Goal: Check status: Check status

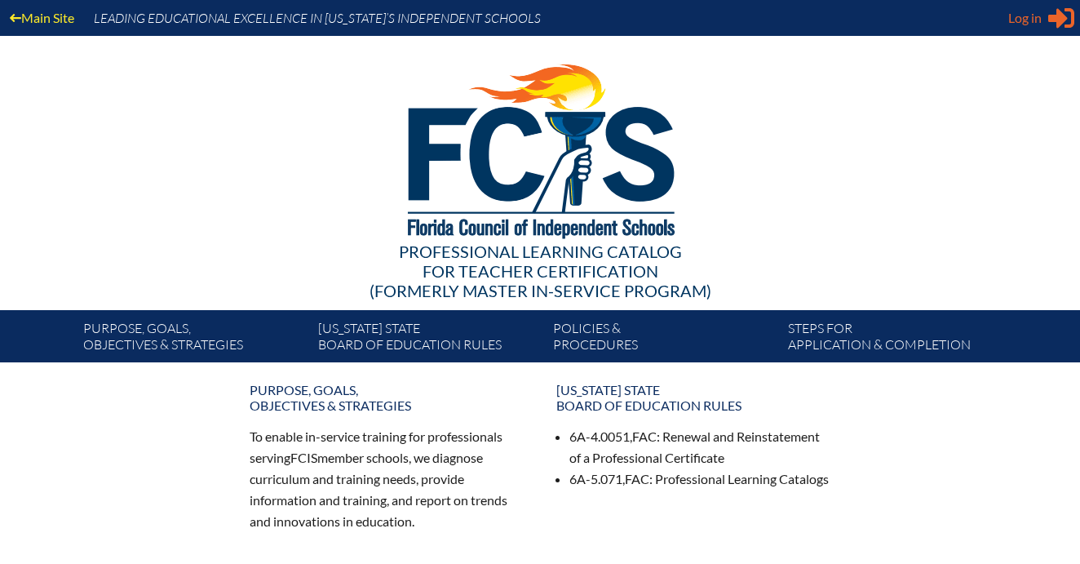
click at [1035, 21] on span "Log in" at bounding box center [1024, 18] width 33 height 20
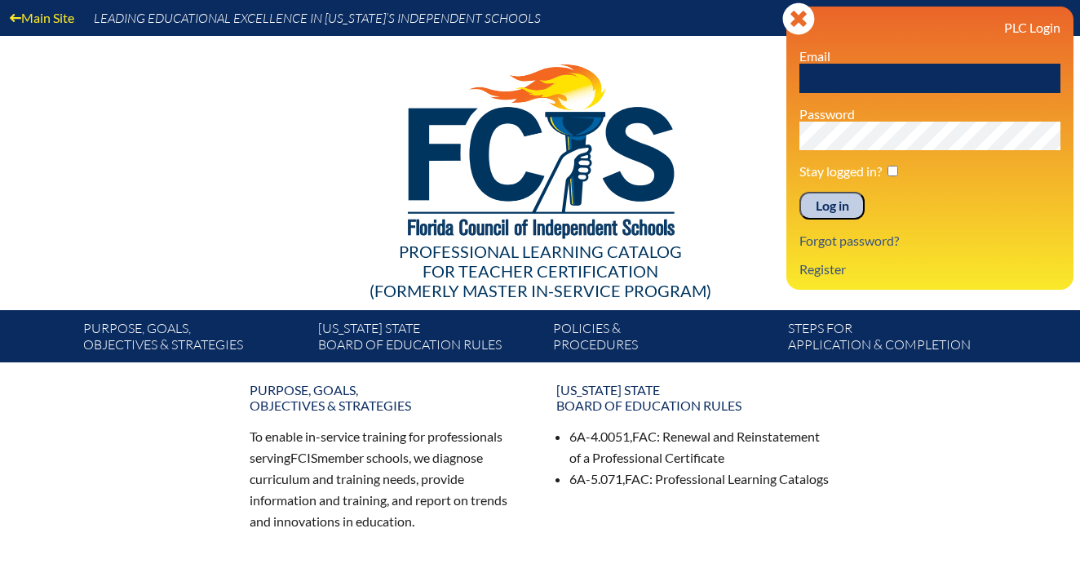
type input "[EMAIL_ADDRESS][DOMAIN_NAME]"
click at [832, 206] on input "Log in" at bounding box center [831, 206] width 65 height 28
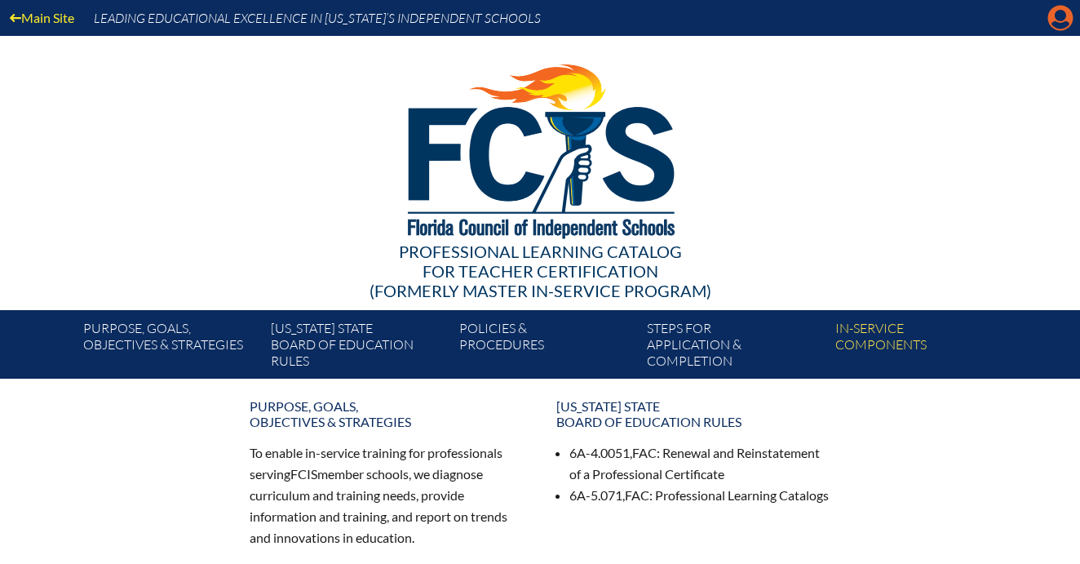
click at [1052, 19] on icon at bounding box center [1060, 18] width 25 height 25
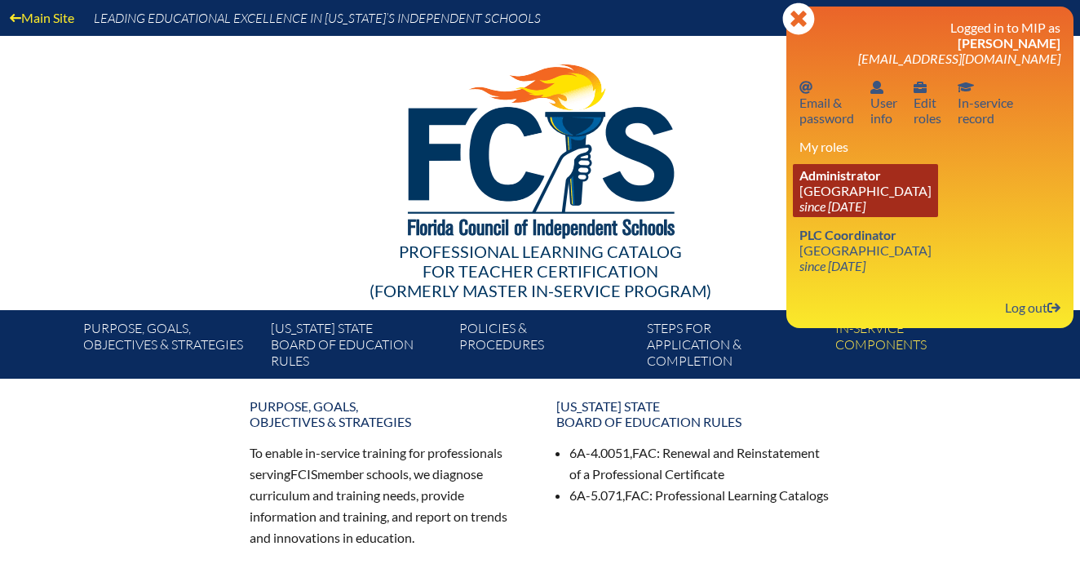
click at [856, 184] on link "Administrator Village School of Naples since 2023 Aug 1" at bounding box center [865, 190] width 145 height 53
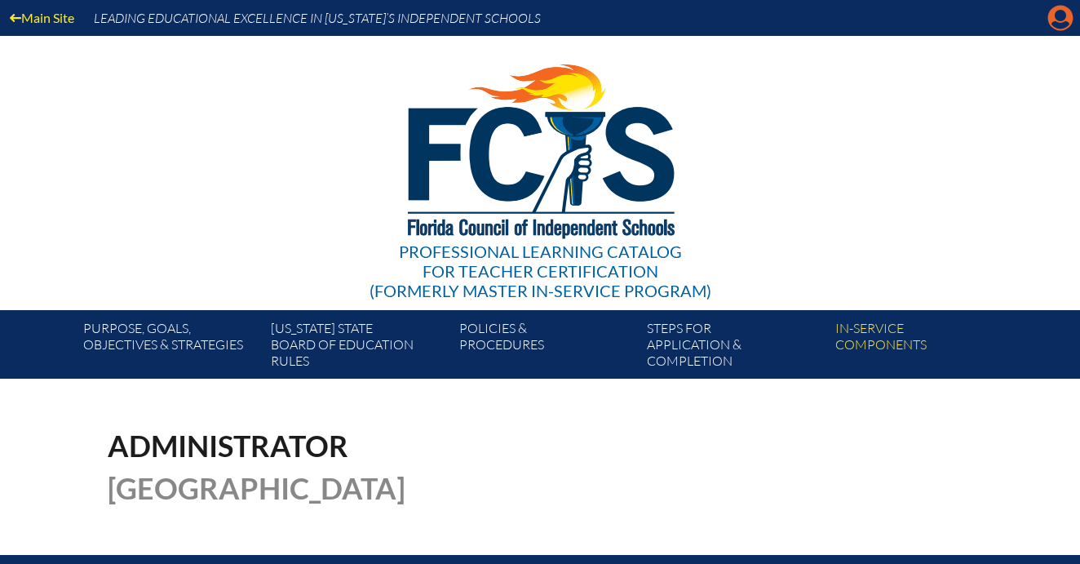
click at [1057, 13] on icon "Manage account" at bounding box center [1060, 18] width 26 height 26
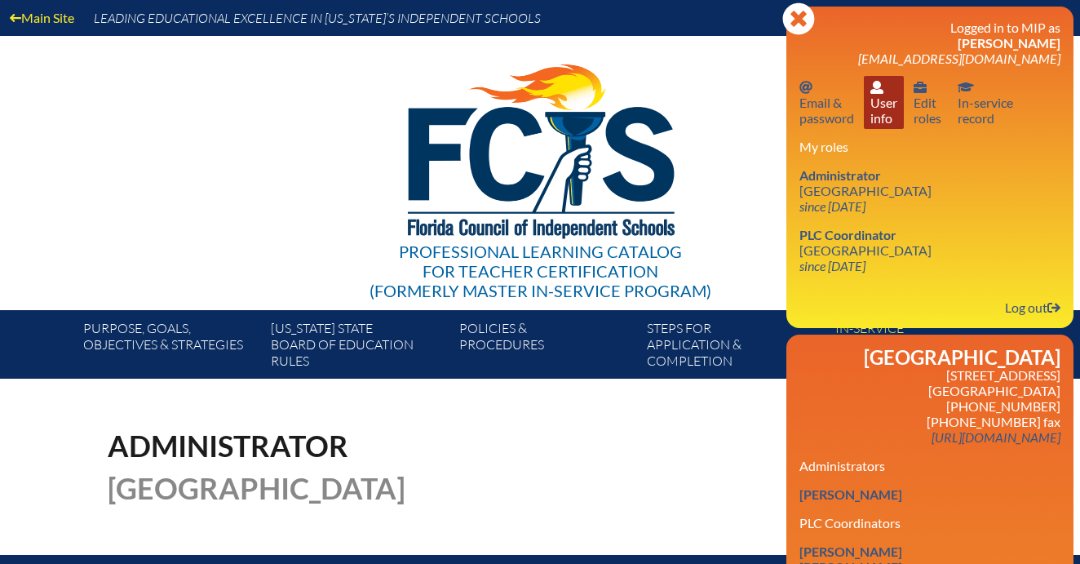
click at [886, 123] on link "User info User info" at bounding box center [884, 102] width 40 height 53
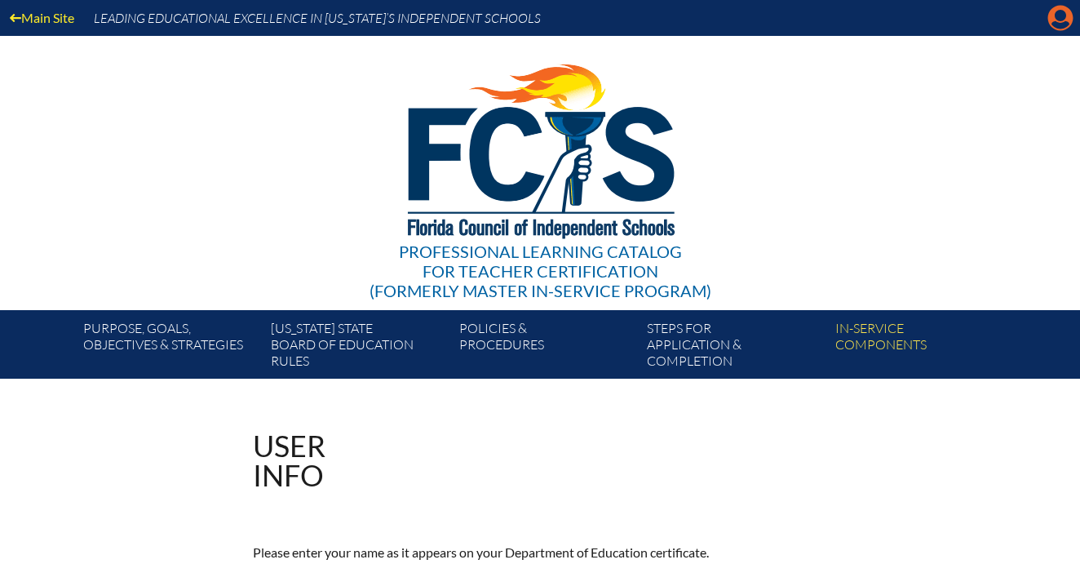
click at [1050, 16] on icon at bounding box center [1060, 18] width 25 height 25
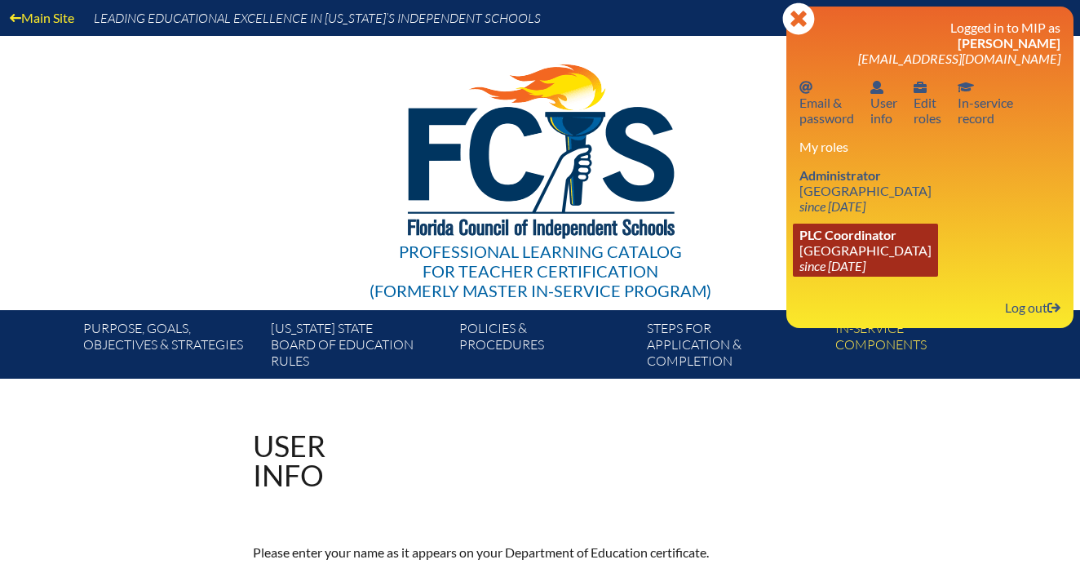
click at [860, 245] on link "PLC Coordinator Village School of Naples since 2023 Aug 1" at bounding box center [865, 250] width 145 height 53
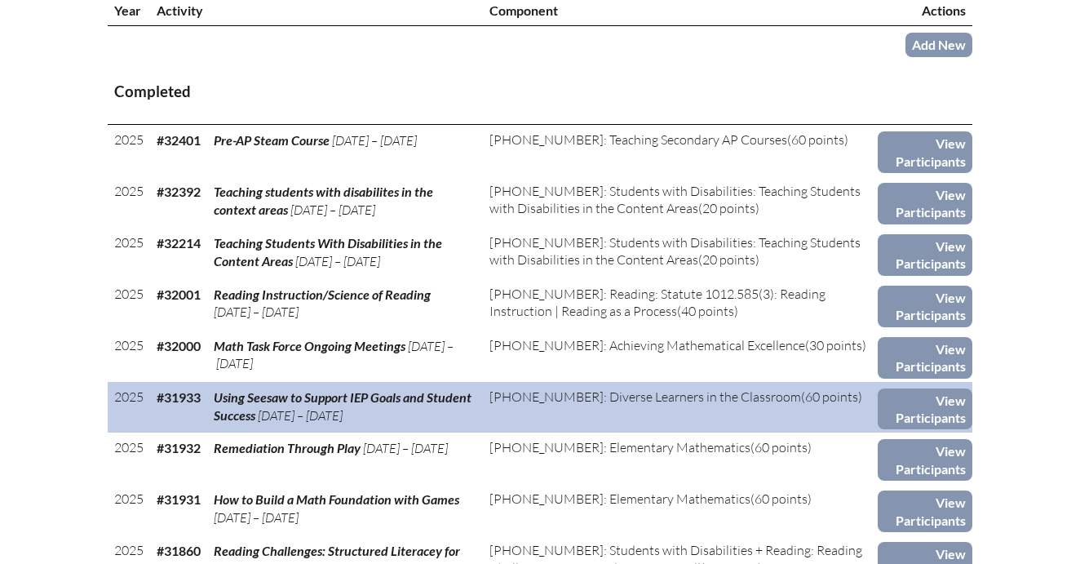
scroll to position [635, 0]
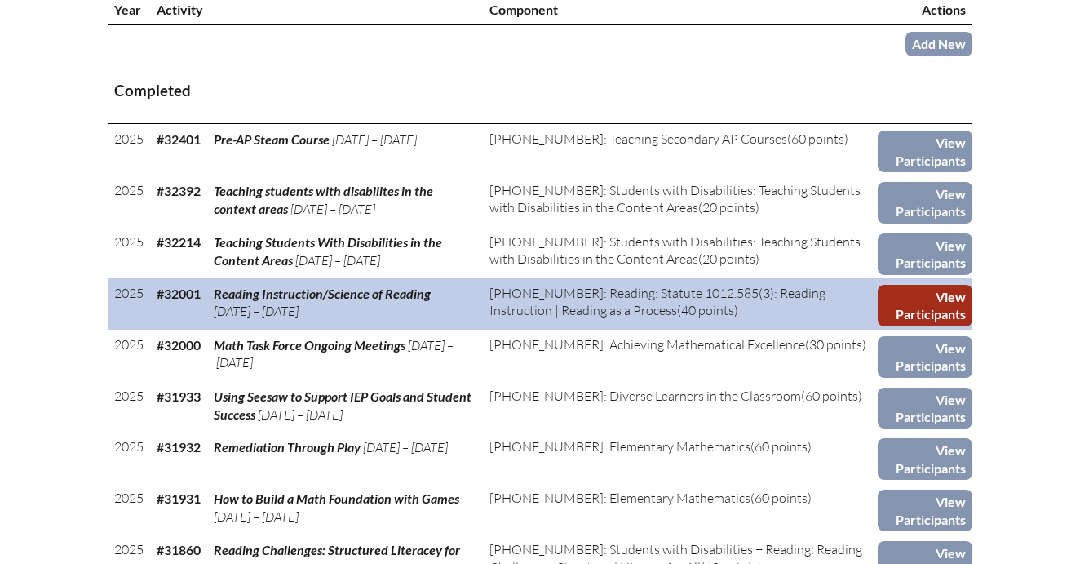
click at [918, 298] on link "View Participants" at bounding box center [925, 306] width 95 height 42
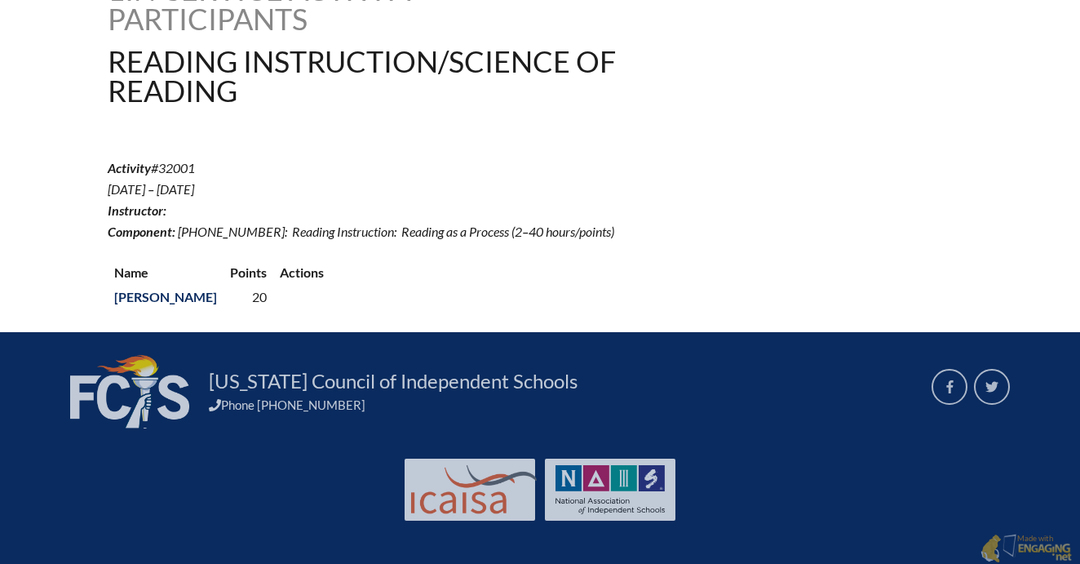
scroll to position [455, 0]
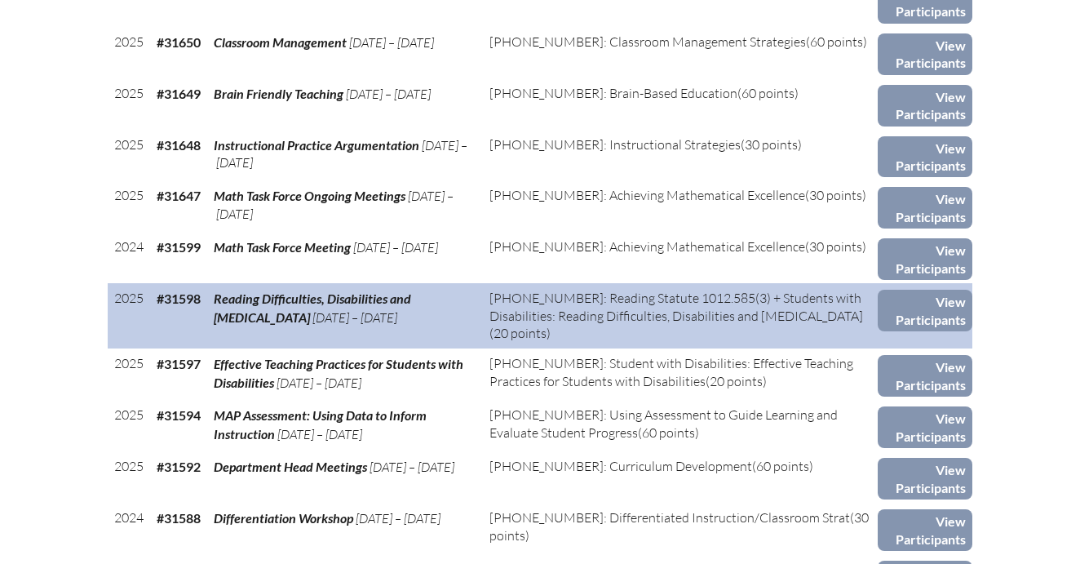
scroll to position [1719, 0]
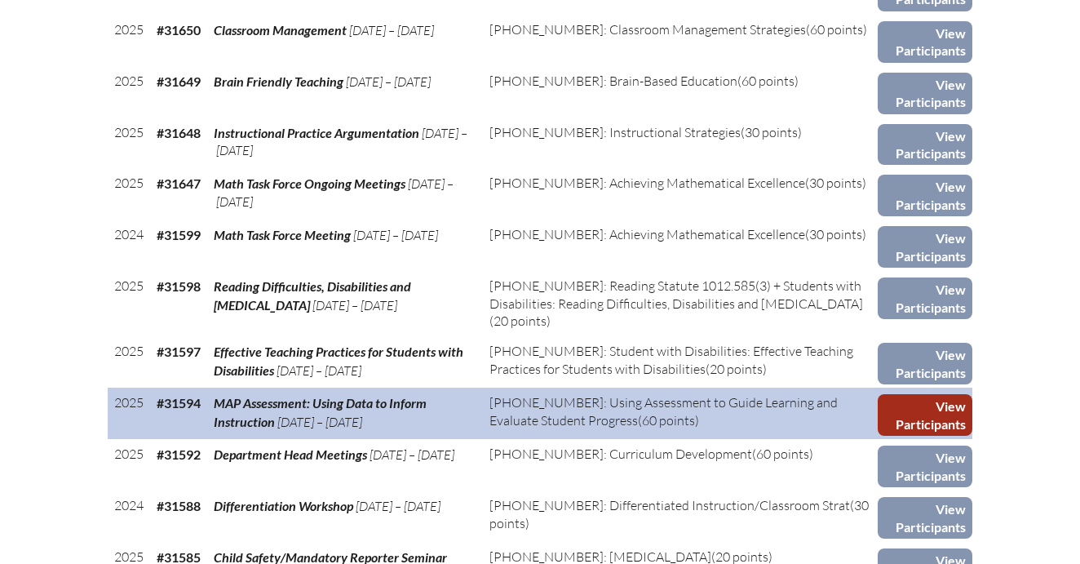
click at [923, 394] on link "View Participants" at bounding box center [925, 415] width 95 height 42
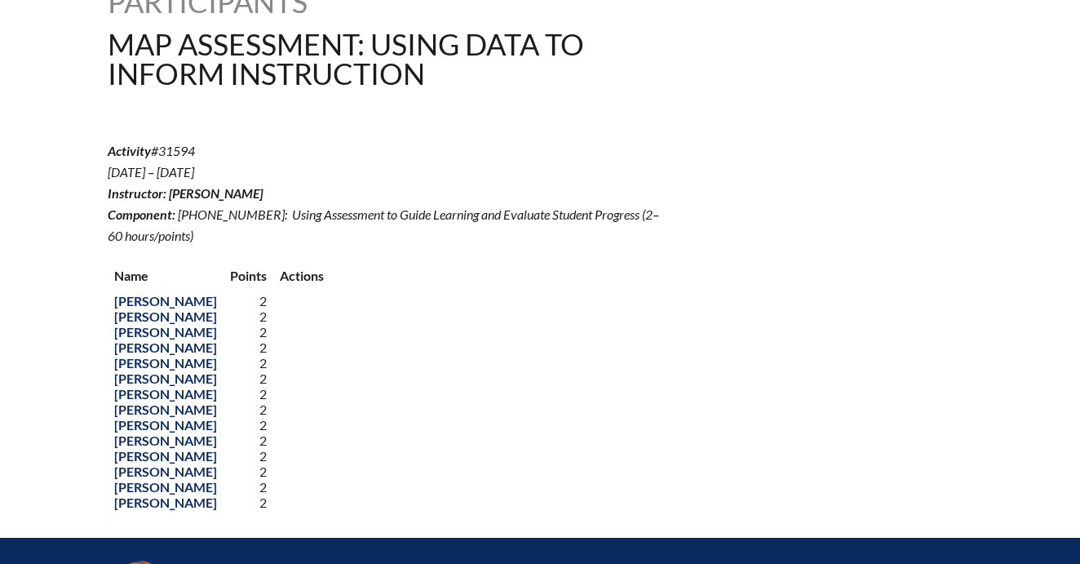
scroll to position [474, 0]
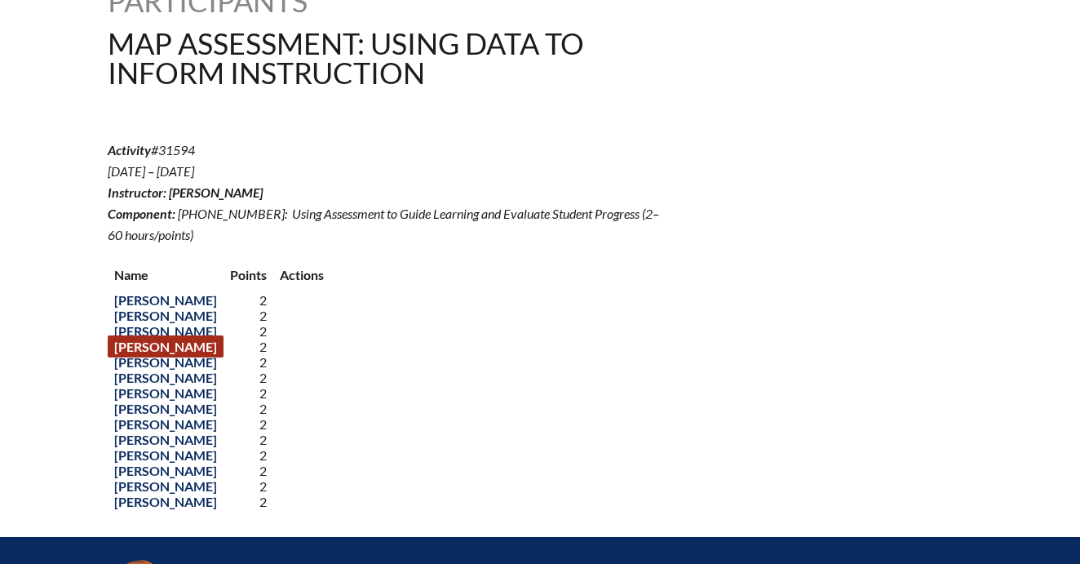
click at [185, 357] on link "[PERSON_NAME]" at bounding box center [166, 346] width 116 height 22
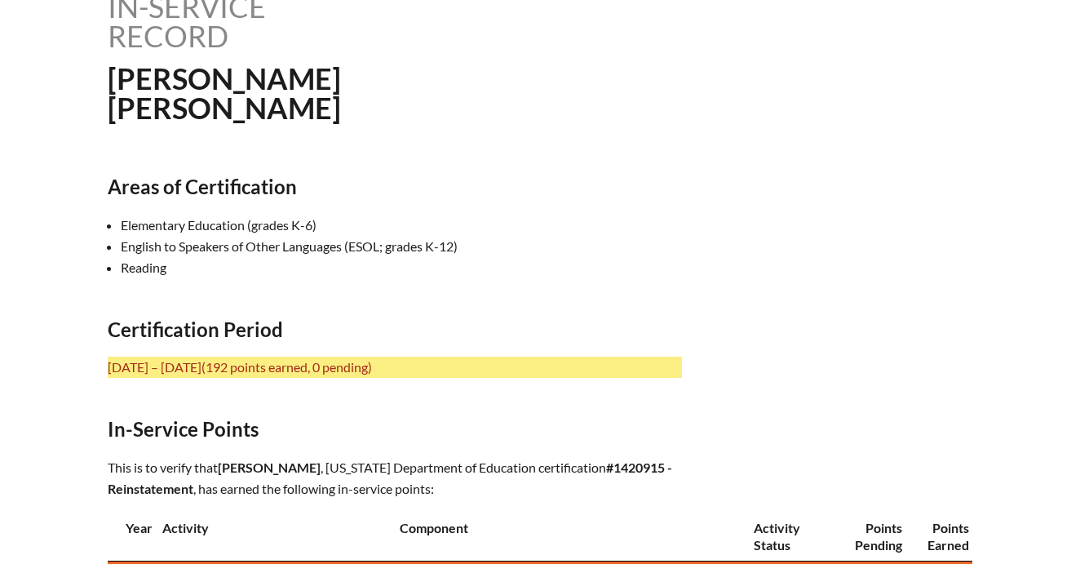
scroll to position [452, 0]
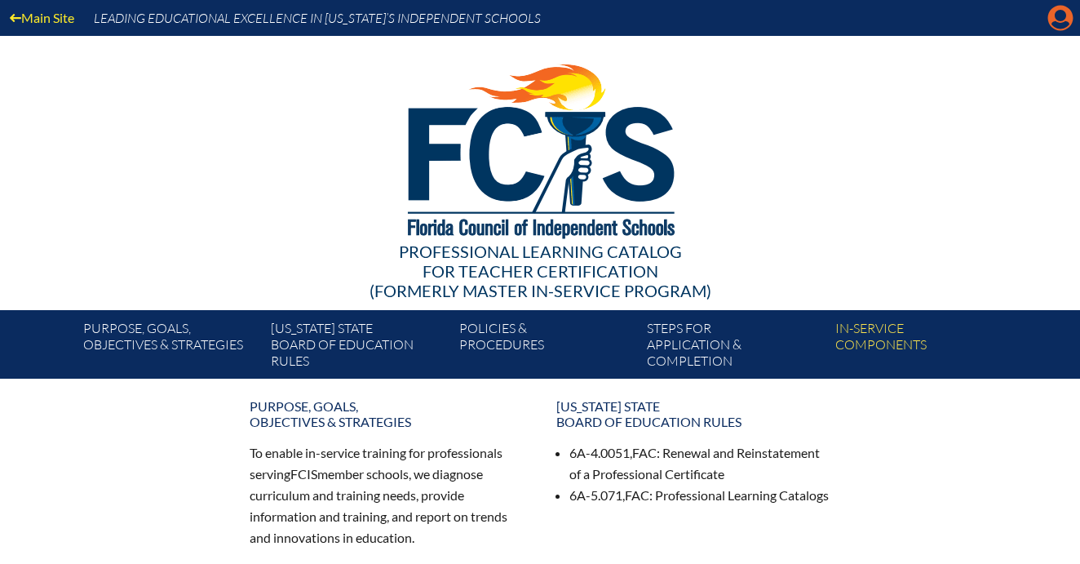
click at [1061, 20] on icon "Manage account" at bounding box center [1060, 18] width 26 height 26
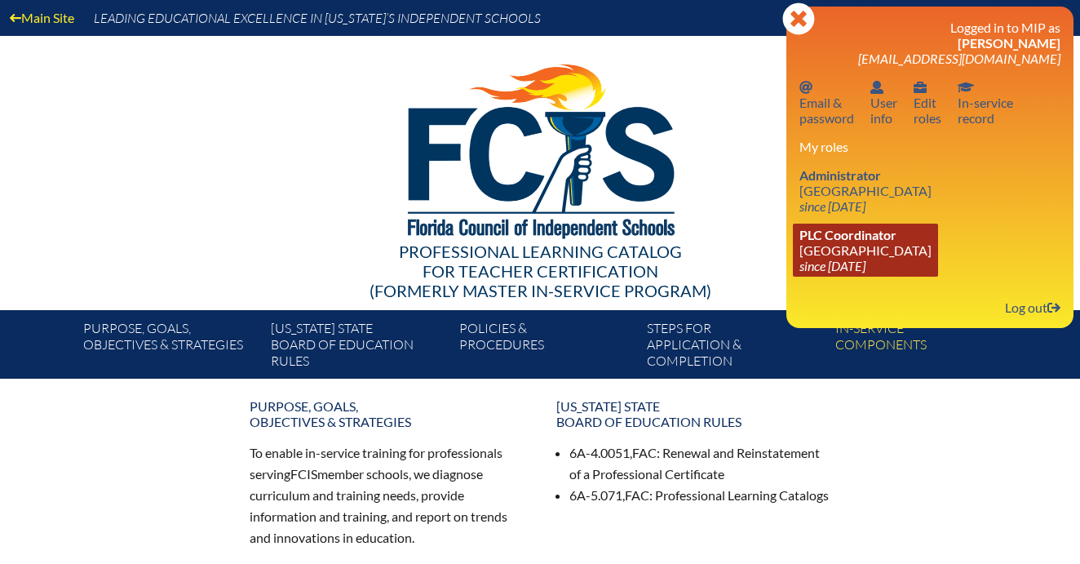
click at [885, 249] on link "PLC Coordinator Village School of Naples since 2023 Aug 1" at bounding box center [865, 250] width 145 height 53
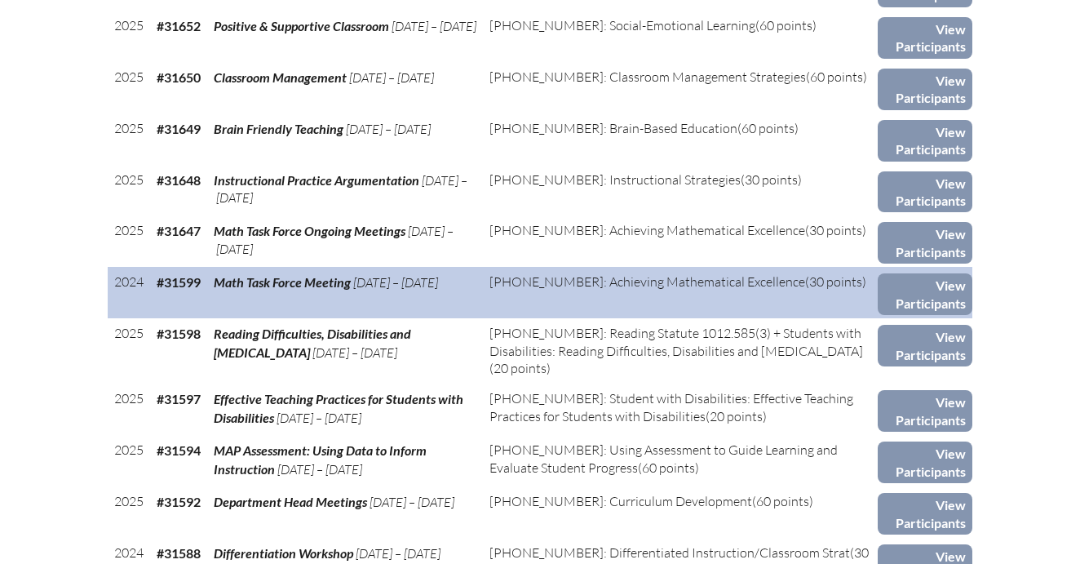
scroll to position [1685, 0]
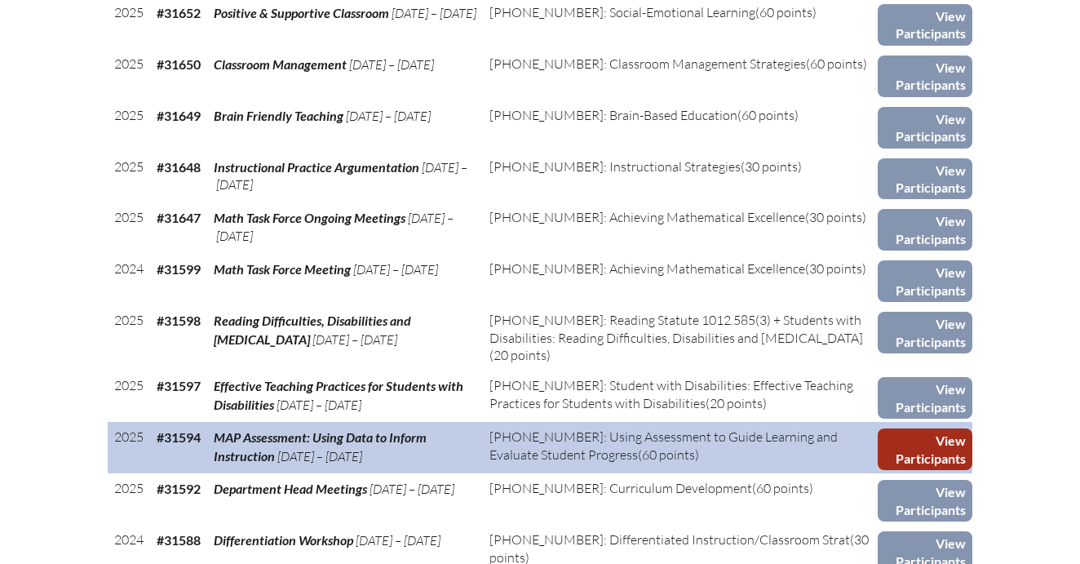
click at [938, 428] on link "View Participants" at bounding box center [925, 449] width 95 height 42
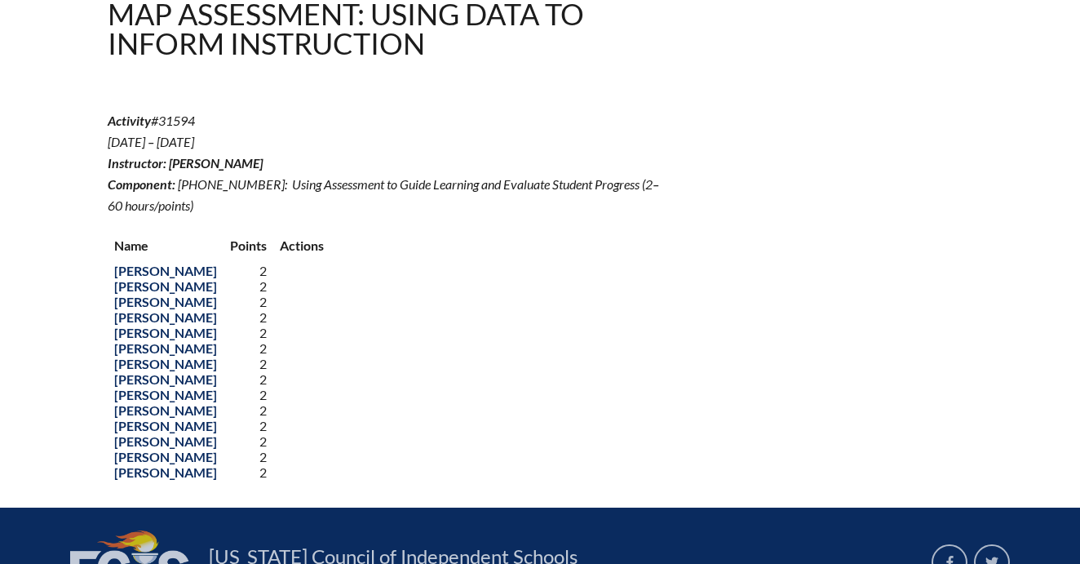
scroll to position [504, 0]
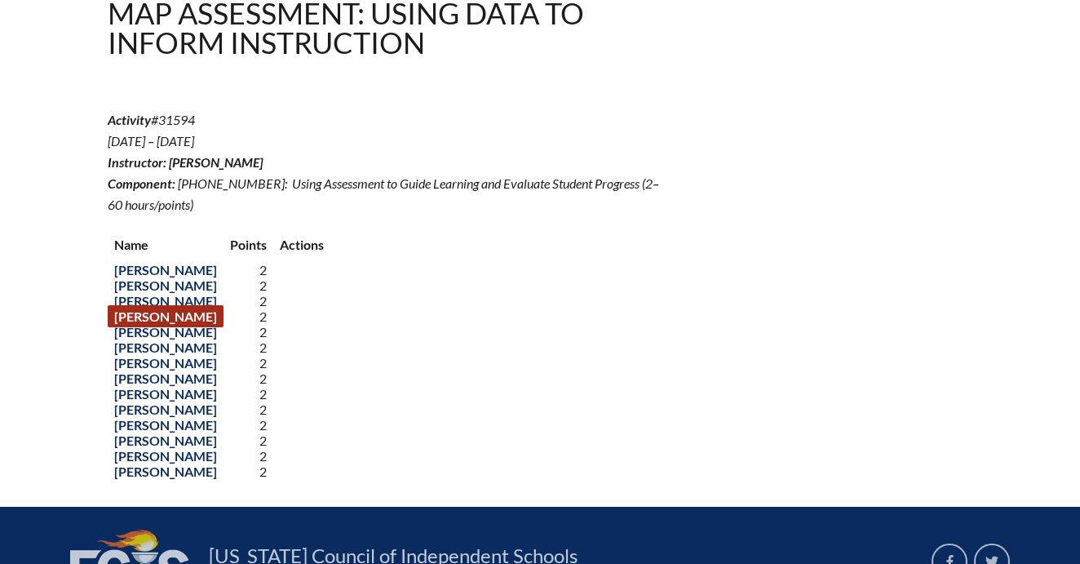
click at [186, 327] on link "[PERSON_NAME]" at bounding box center [166, 316] width 116 height 22
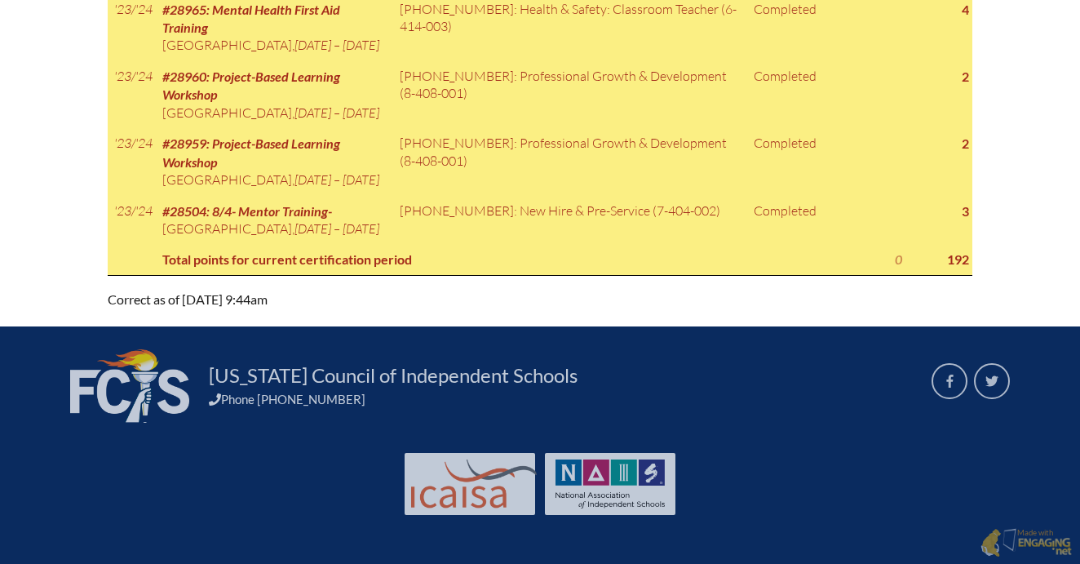
scroll to position [3446, 0]
